Goal: Transaction & Acquisition: Subscribe to service/newsletter

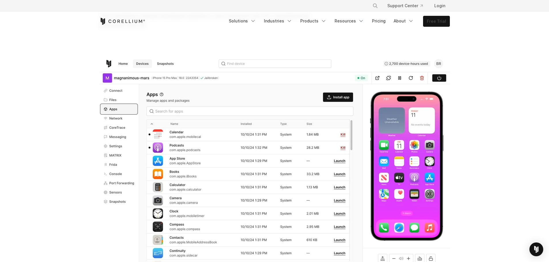
click at [439, 18] on link "Free Trial" at bounding box center [436, 21] width 26 height 10
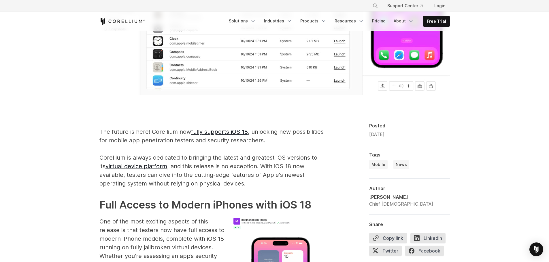
scroll to position [115, 0]
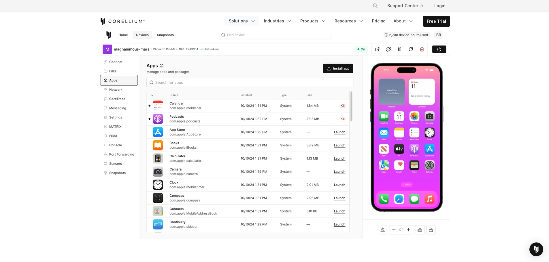
click at [245, 21] on link "Solutions" at bounding box center [242, 21] width 34 height 10
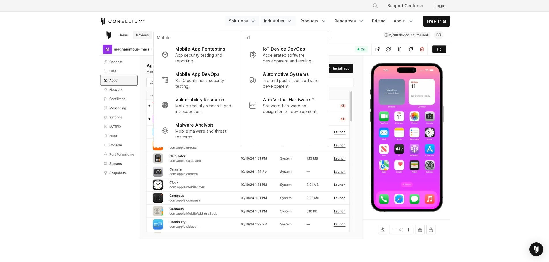
click at [289, 22] on link "Industries" at bounding box center [277, 21] width 35 height 10
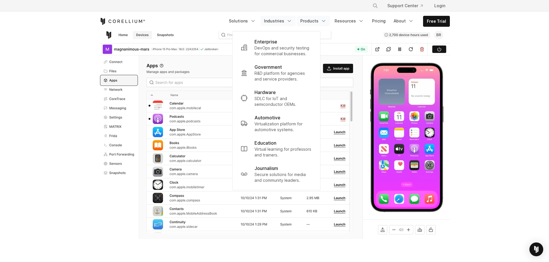
click at [309, 23] on link "Products" at bounding box center [313, 21] width 33 height 10
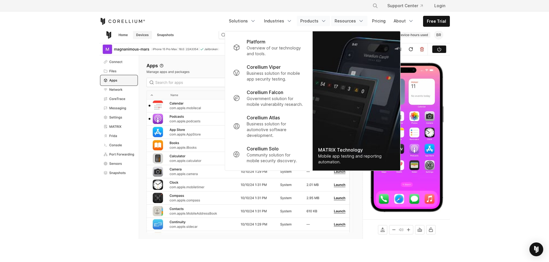
click at [336, 19] on link "Resources" at bounding box center [349, 21] width 36 height 10
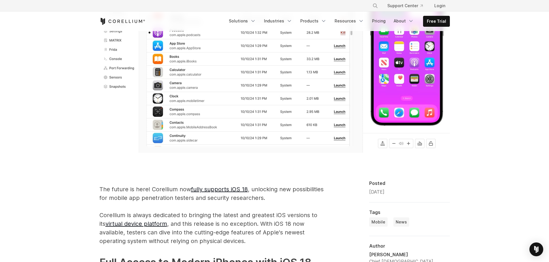
scroll to position [317, 0]
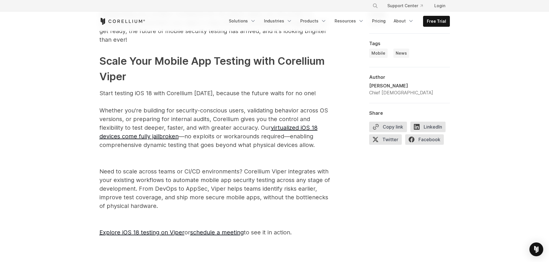
scroll to position [0, 0]
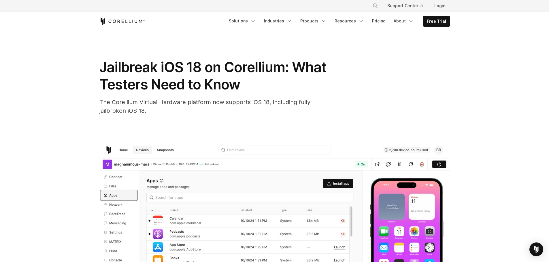
drag, startPoint x: 46, startPoint y: 194, endPoint x: 37, endPoint y: 46, distance: 148.3
drag, startPoint x: 152, startPoint y: 16, endPoint x: 104, endPoint y: 22, distance: 47.9
click at [104, 22] on div "Free Trial Solutions" at bounding box center [274, 22] width 350 height 20
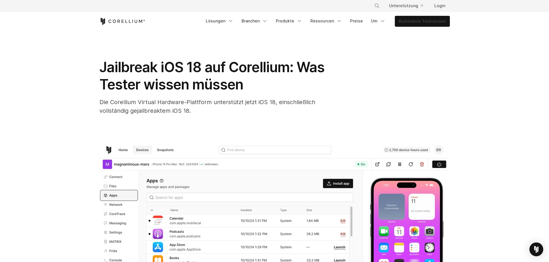
click at [430, 22] on font "Kostenlose Testversion" at bounding box center [422, 21] width 48 height 5
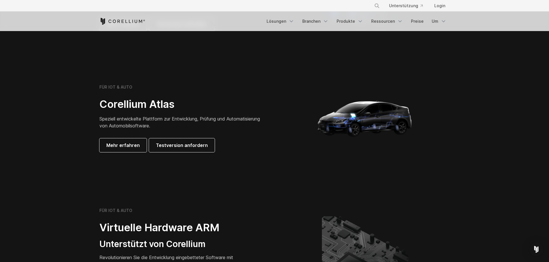
scroll to position [576, 0]
